Goal: Navigation & Orientation: Find specific page/section

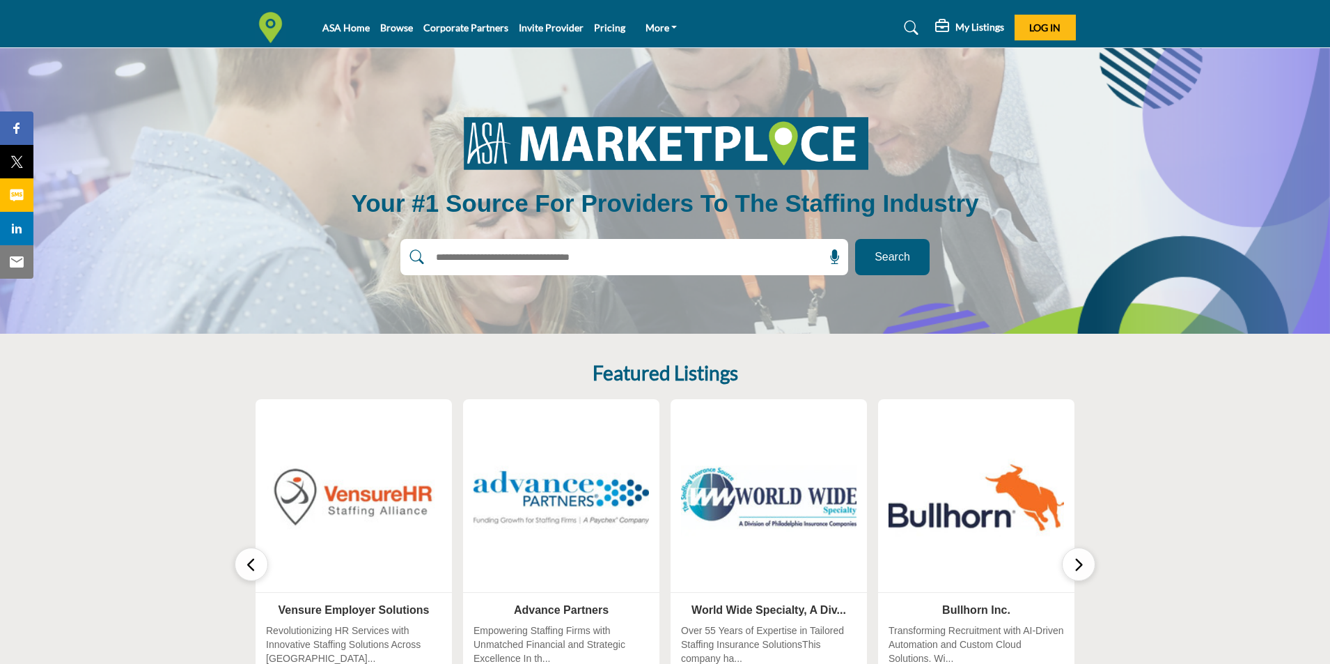
click at [1074, 570] on icon "button" at bounding box center [1078, 564] width 11 height 17
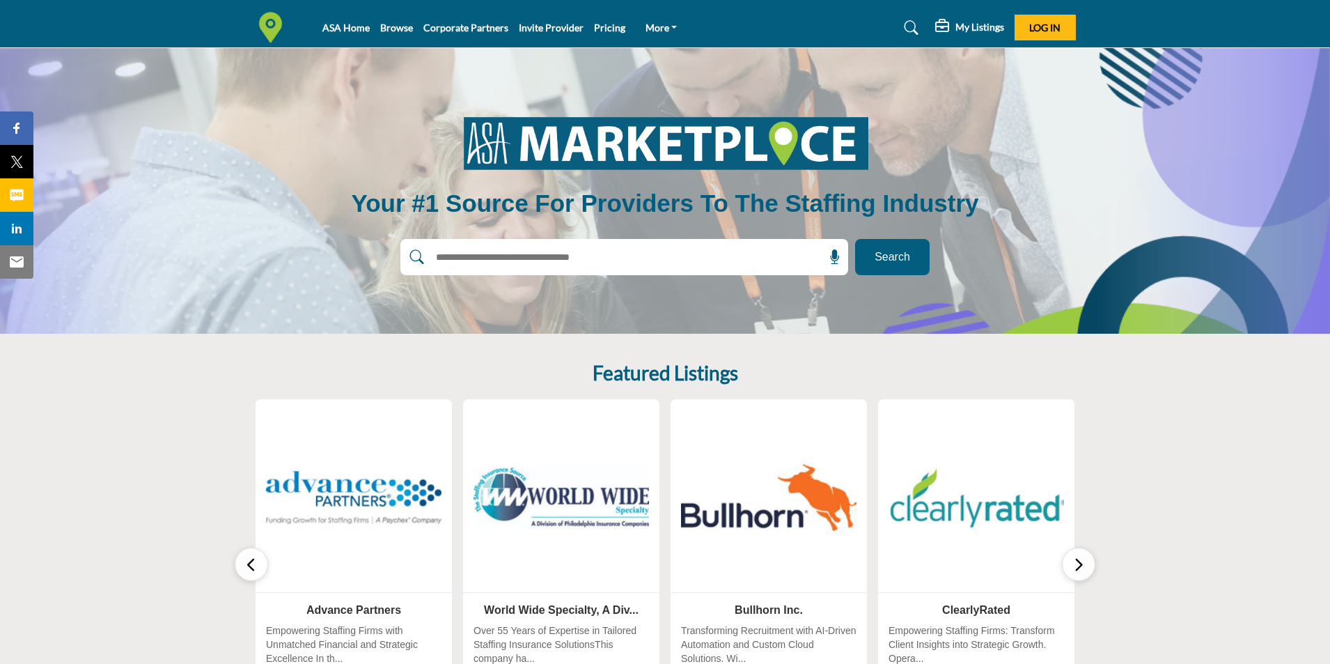
click at [1074, 570] on icon "button" at bounding box center [1078, 564] width 11 height 17
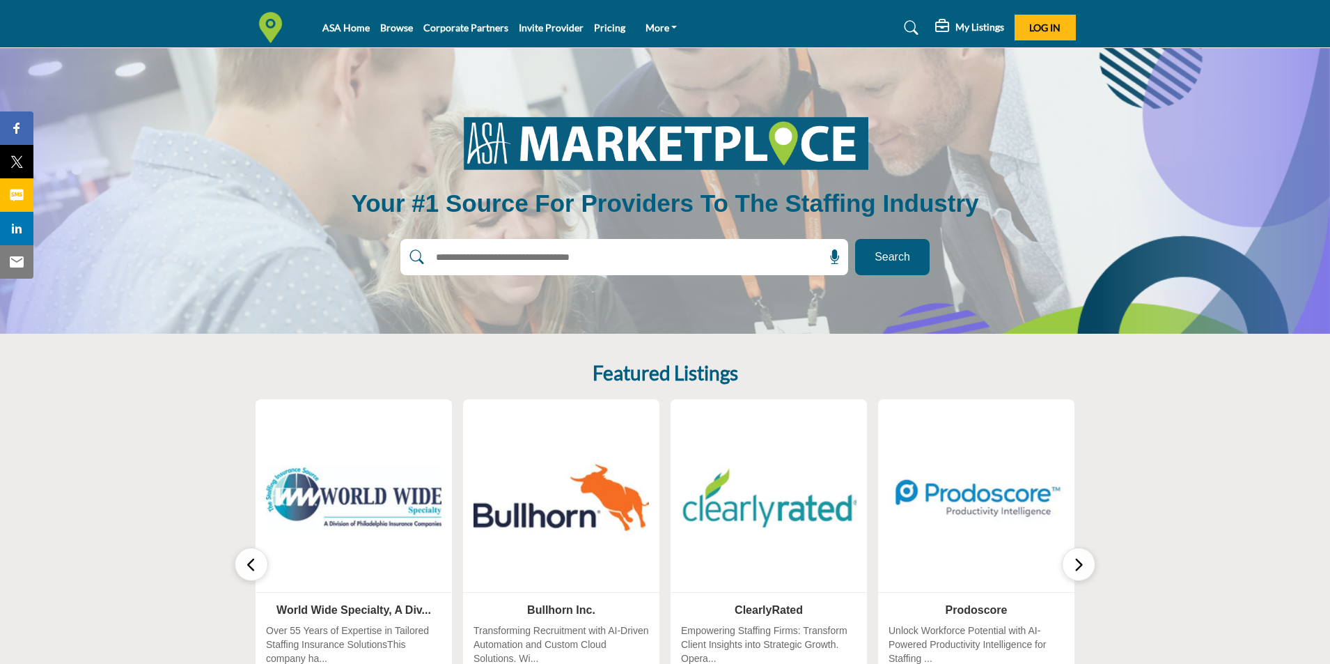
click at [1074, 570] on icon "button" at bounding box center [1078, 564] width 11 height 17
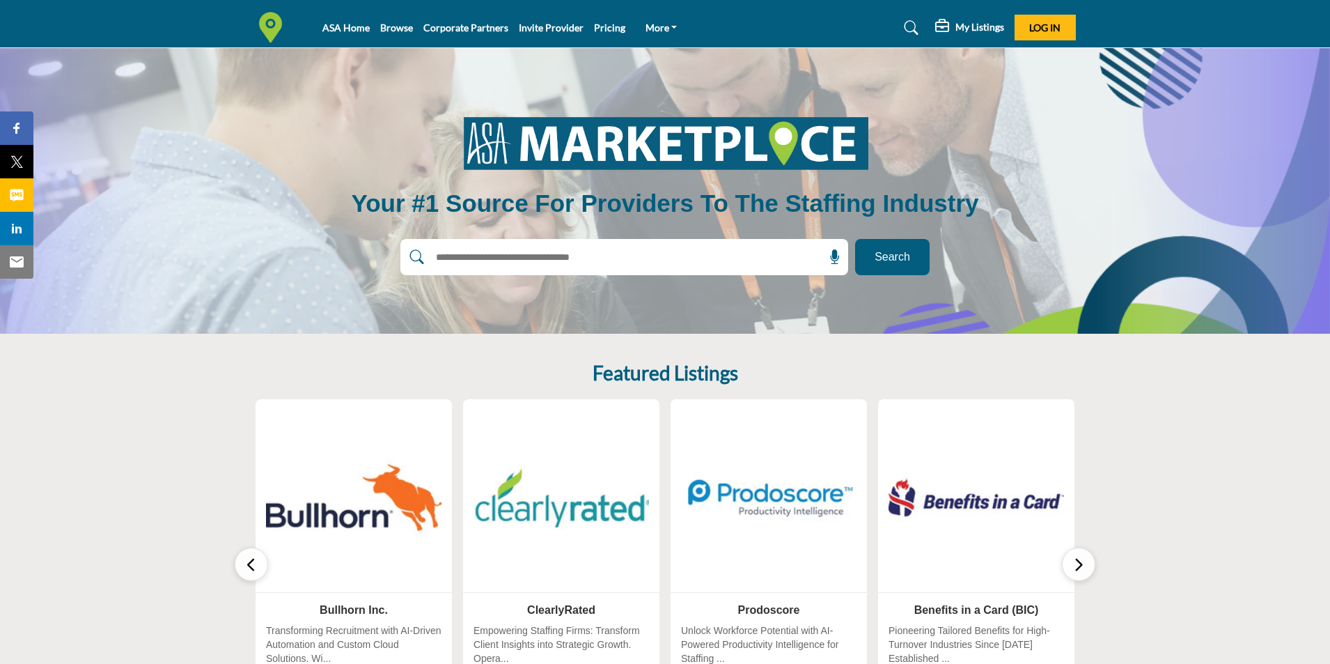
click at [1074, 570] on icon "button" at bounding box center [1078, 564] width 11 height 17
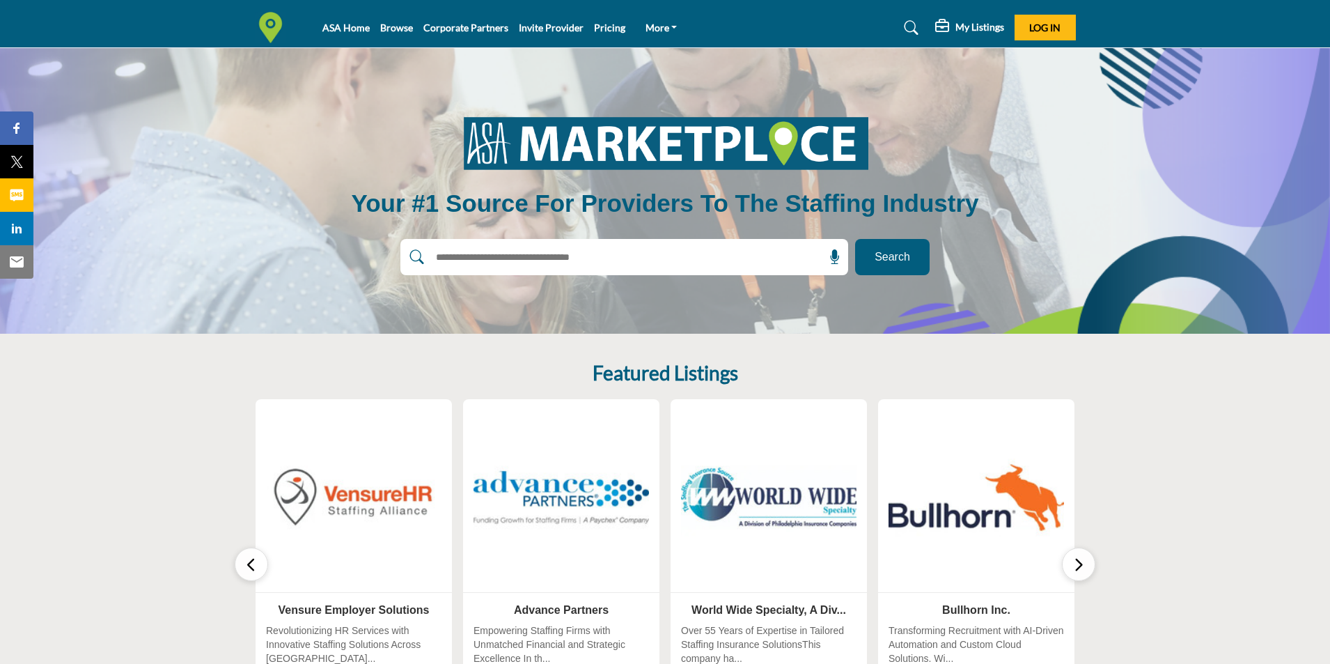
click at [1074, 570] on icon "button" at bounding box center [1078, 564] width 11 height 17
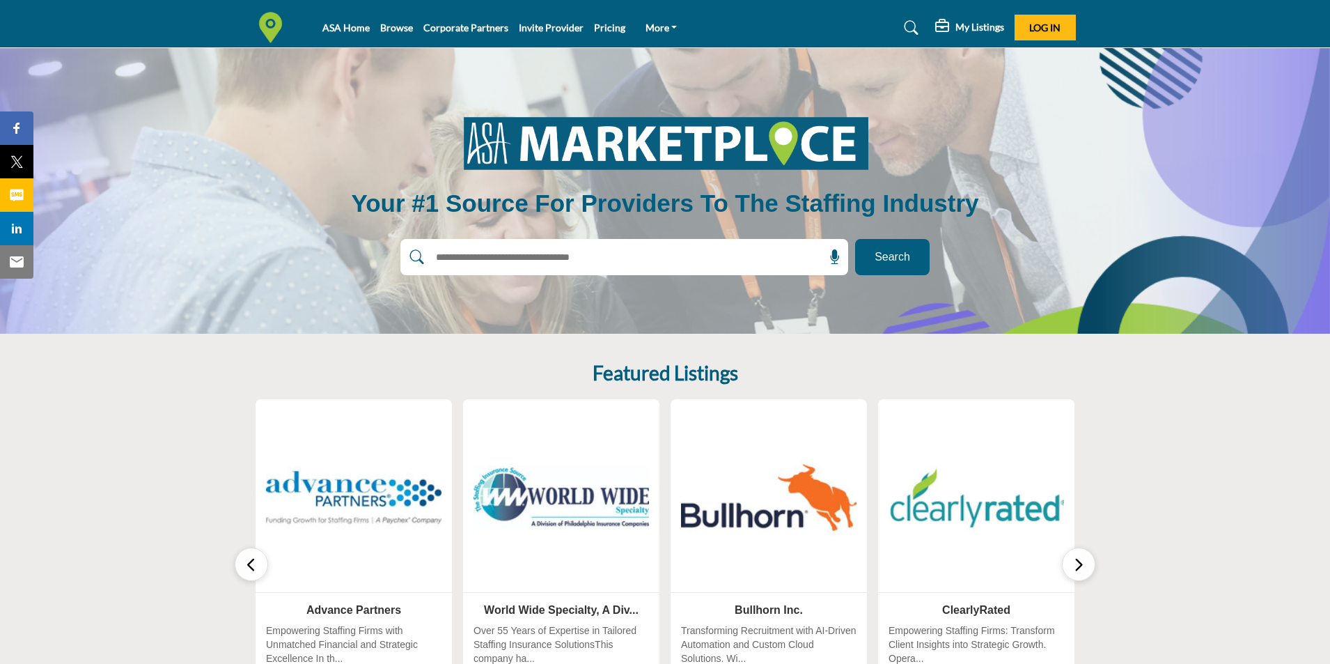
click at [1074, 570] on icon "button" at bounding box center [1078, 564] width 11 height 17
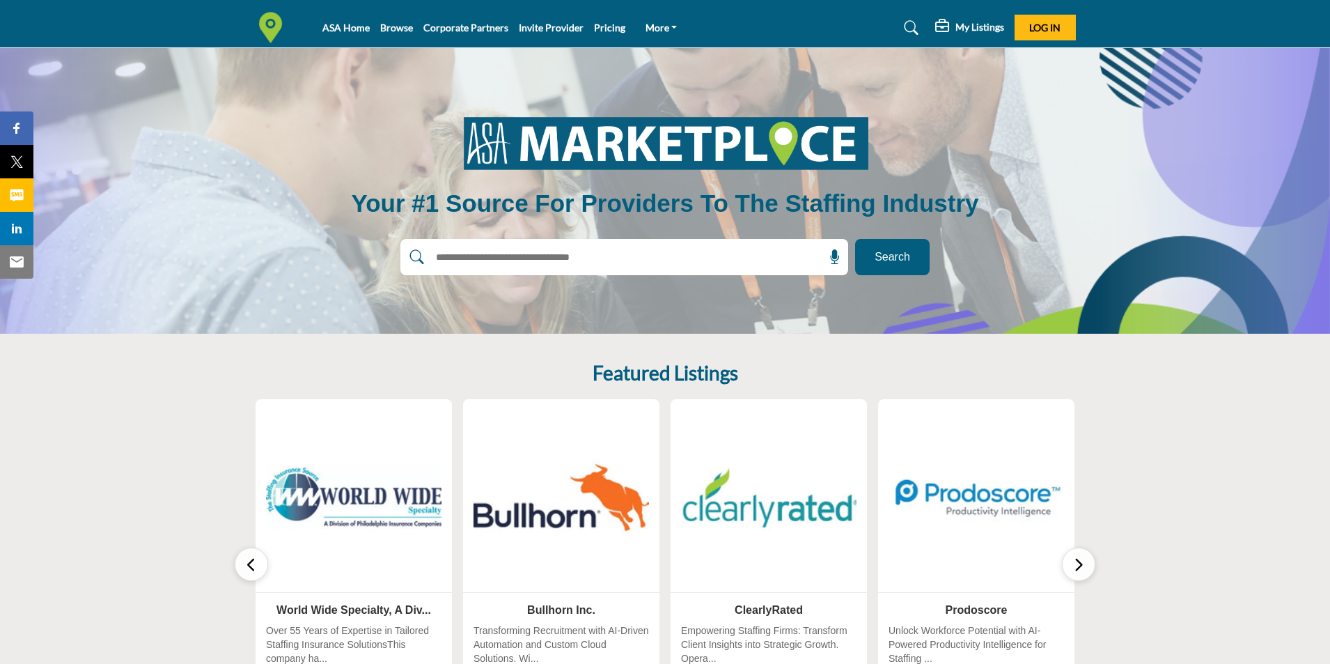
click at [1074, 570] on icon "button" at bounding box center [1078, 564] width 11 height 17
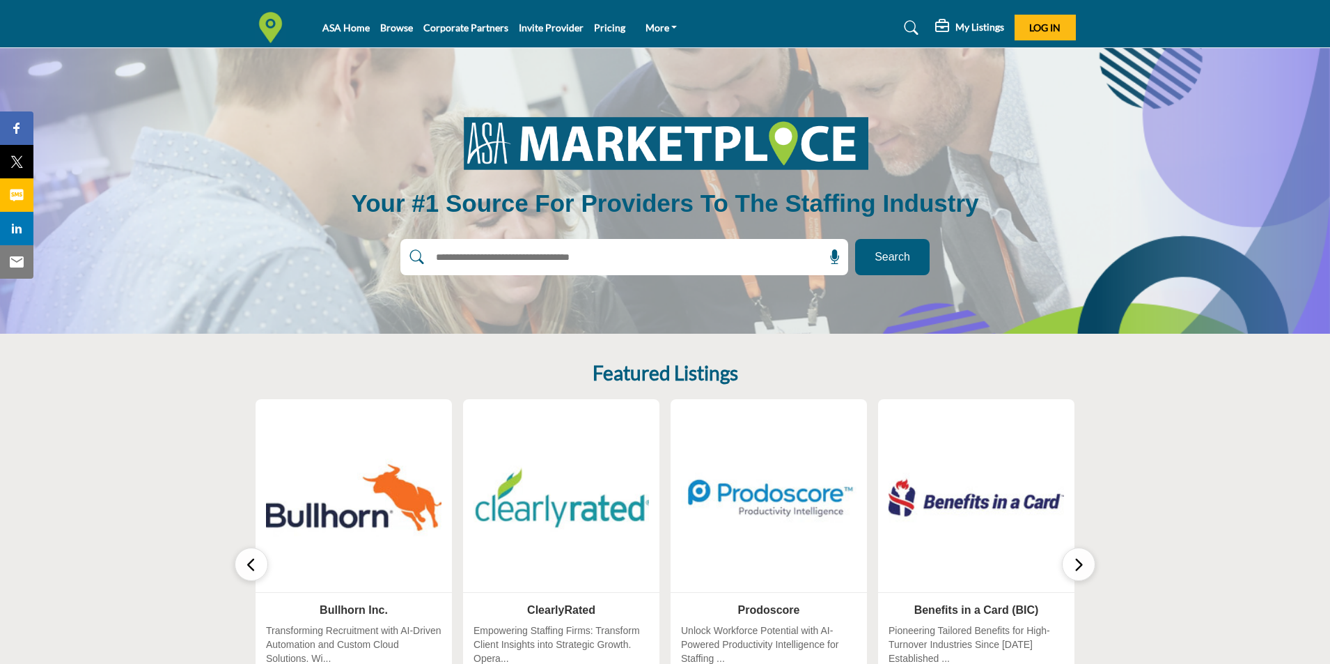
click at [1074, 570] on icon "button" at bounding box center [1078, 564] width 11 height 17
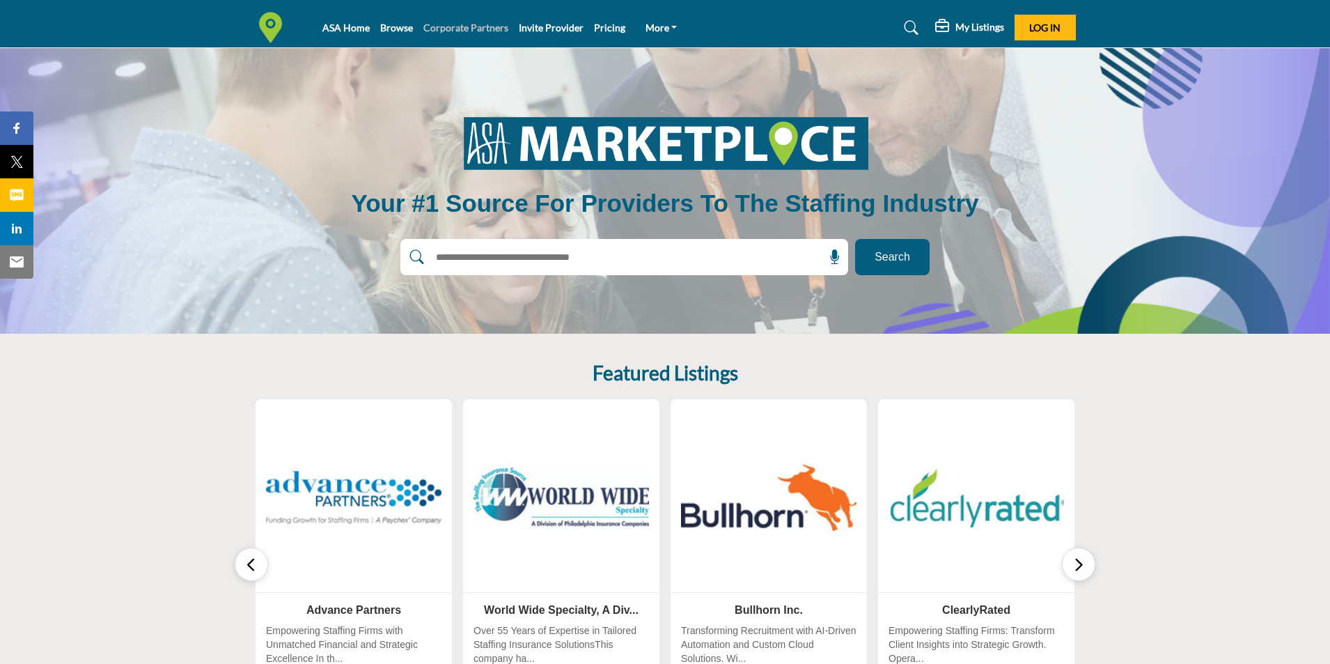
click at [444, 22] on link "Corporate Partners" at bounding box center [465, 28] width 85 height 12
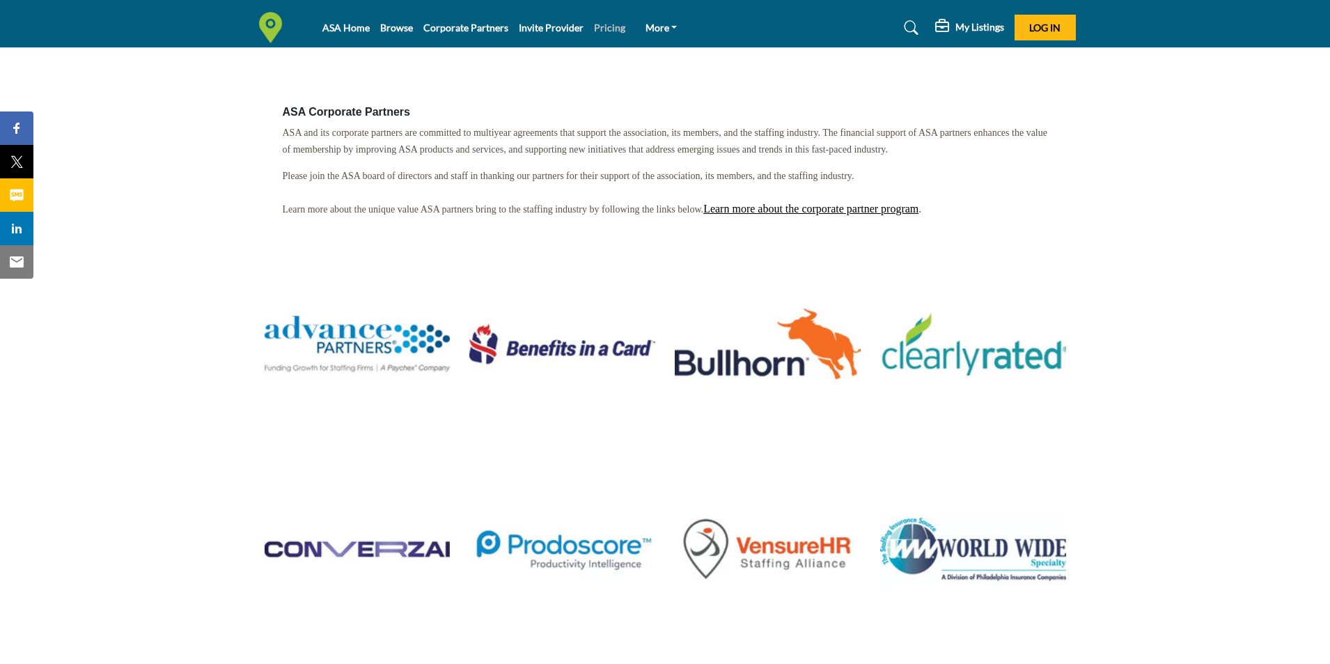
click at [609, 27] on link "Pricing" at bounding box center [609, 28] width 31 height 12
